Goal: Entertainment & Leisure: Consume media (video, audio)

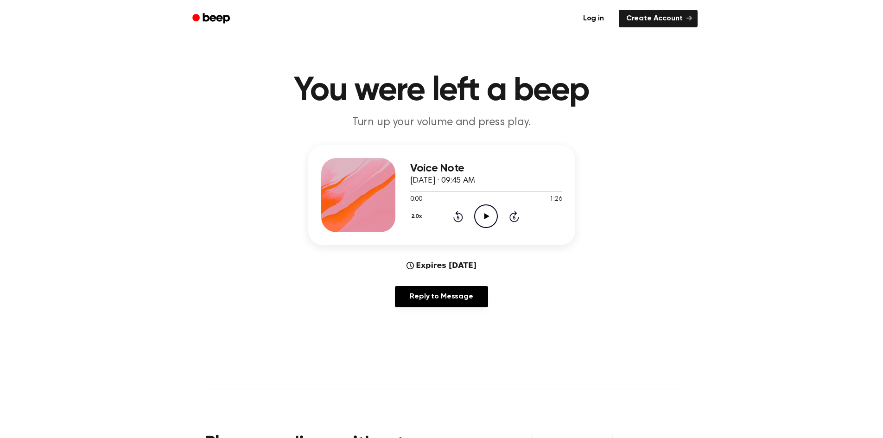
click at [480, 209] on icon "Play Audio" at bounding box center [486, 216] width 24 height 24
click at [486, 229] on div "Voice Note September 18, 2025 · 09:45 AM 1:26 1:26 Your browser does not suppor…" at bounding box center [486, 195] width 152 height 74
click at [487, 222] on icon "Play Audio" at bounding box center [486, 216] width 24 height 24
click at [535, 193] on div at bounding box center [486, 190] width 152 height 7
click at [484, 221] on icon "Pause Audio" at bounding box center [486, 216] width 24 height 24
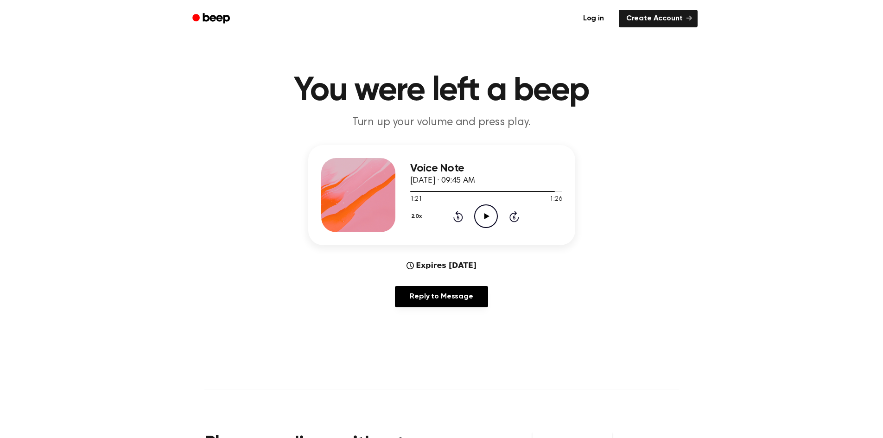
click at [339, 253] on div "Voice Note September 18, 2025 · 09:45 AM 1:21 1:26 Your browser does not suppor…" at bounding box center [441, 230] width 860 height 170
click at [492, 213] on icon "Play Audio" at bounding box center [486, 216] width 24 height 24
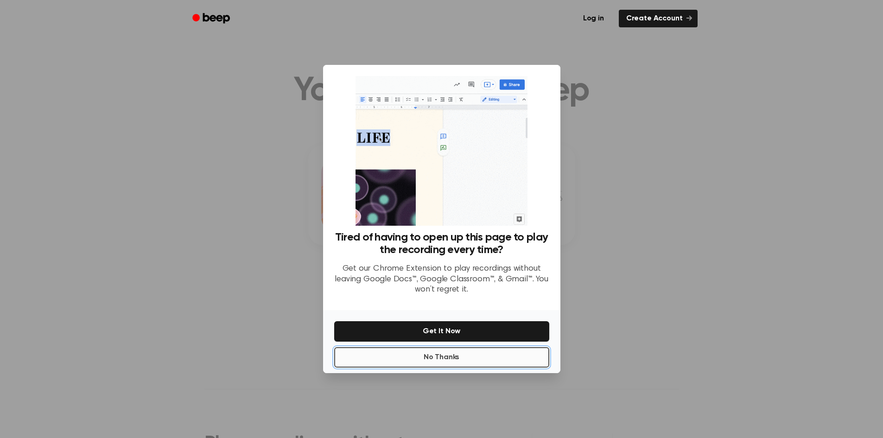
click at [466, 365] on button "No Thanks" at bounding box center [441, 357] width 215 height 20
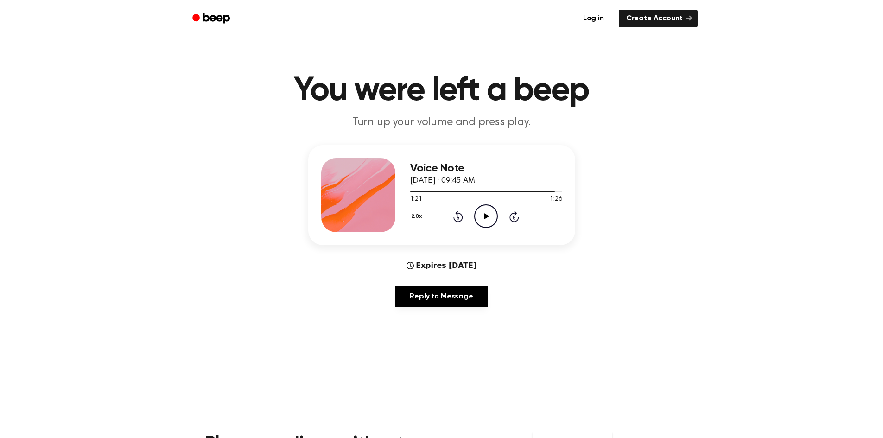
click at [489, 208] on icon "Play Audio" at bounding box center [486, 216] width 24 height 24
click at [488, 216] on icon "Pause Audio" at bounding box center [486, 216] width 24 height 24
click at [264, 82] on h1 "You were left a beep" at bounding box center [441, 90] width 474 height 33
